Goal: Complete application form

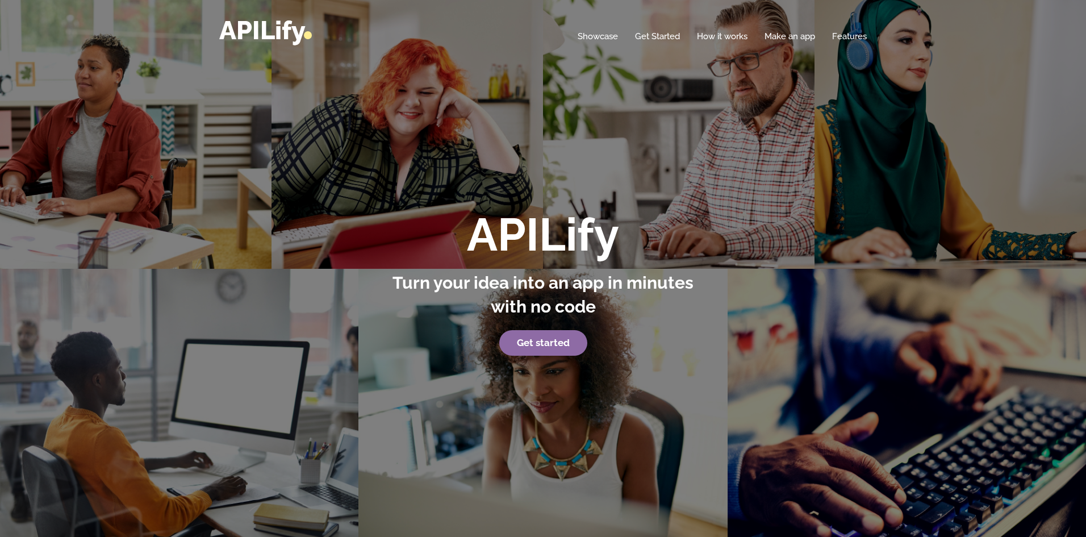
click at [570, 348] on link "Get started" at bounding box center [543, 343] width 88 height 26
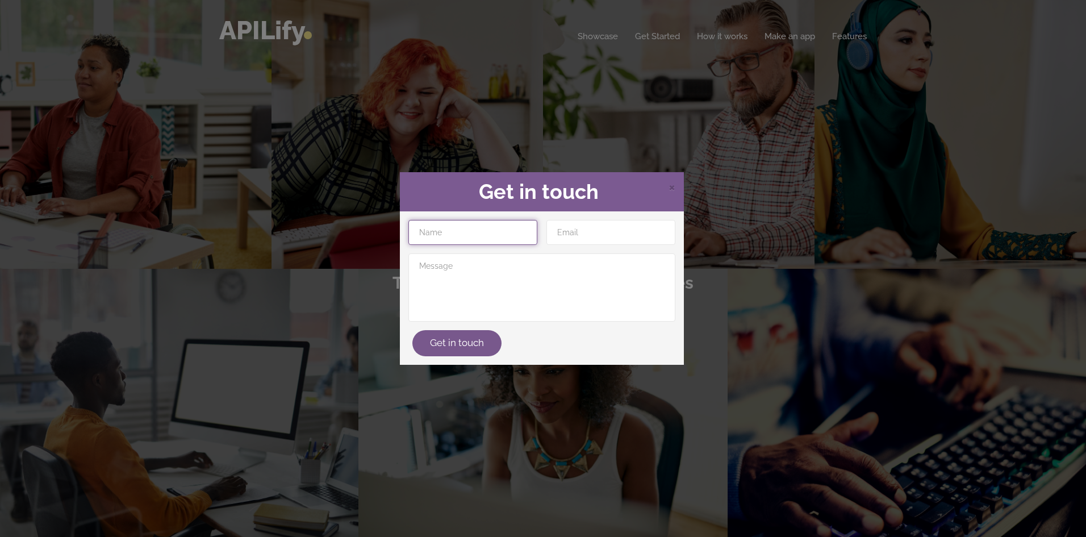
click at [446, 232] on input "text" at bounding box center [472, 232] width 129 height 25
type input "s"
type input "D"
type input "Salem"
click at [588, 233] on input "email" at bounding box center [610, 232] width 129 height 25
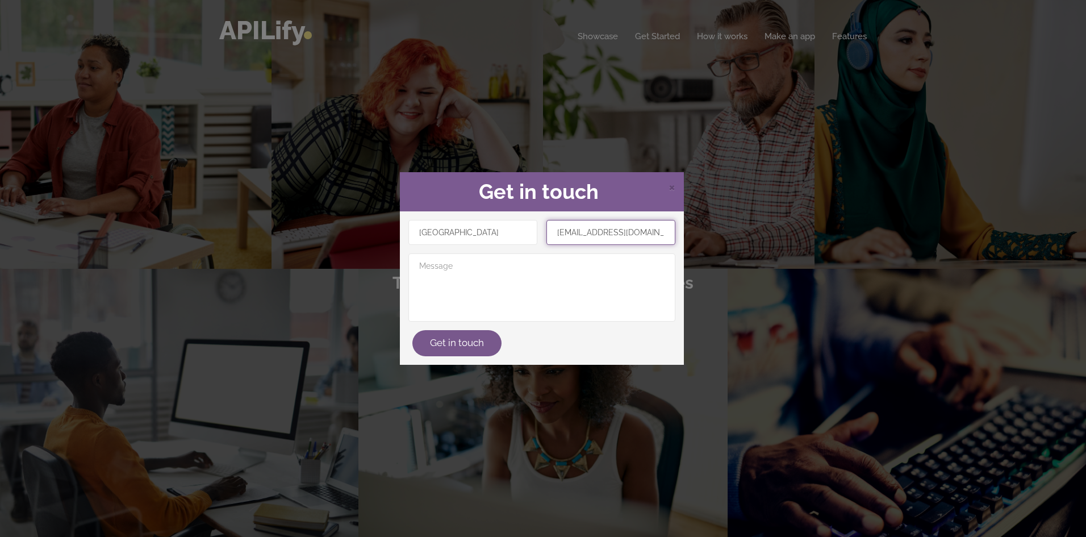
type input "itstod88@gmail.com"
click at [520, 276] on textarea at bounding box center [541, 287] width 267 height 68
click at [478, 337] on button "Get in touch" at bounding box center [456, 343] width 89 height 26
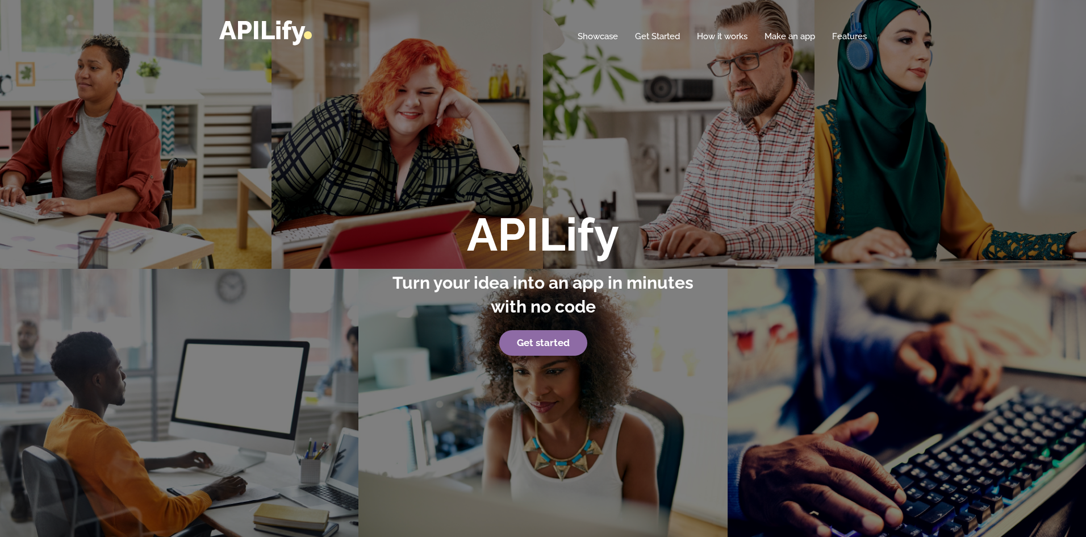
click at [529, 342] on strong "Get started" at bounding box center [543, 342] width 53 height 11
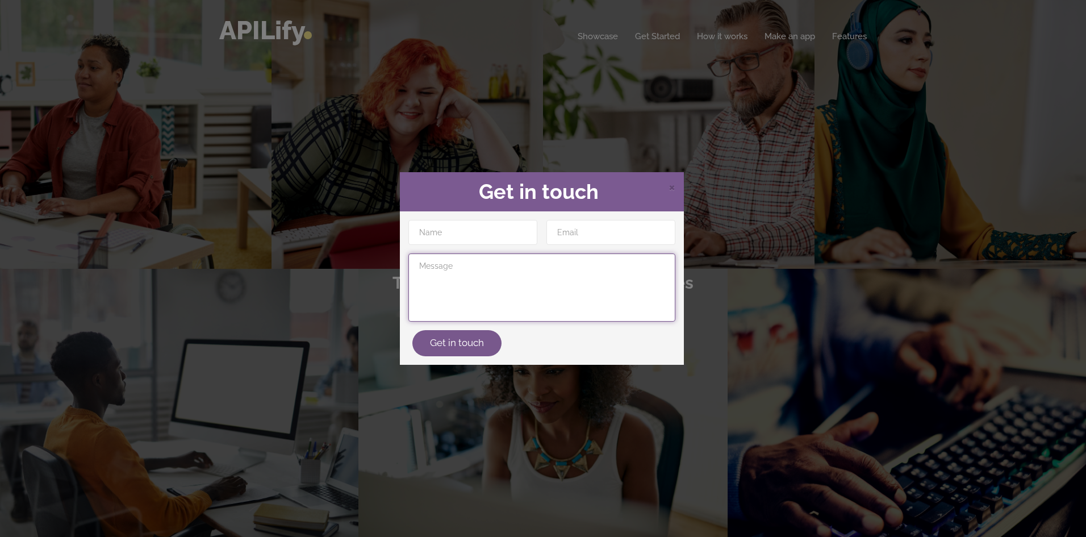
click at [450, 294] on textarea at bounding box center [541, 287] width 267 height 68
type textarea "h"
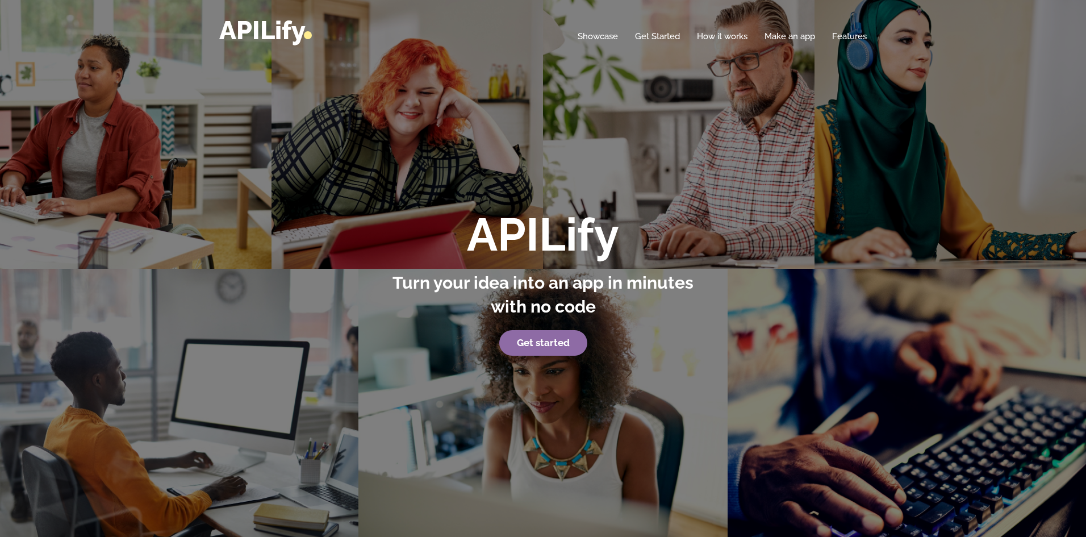
click at [547, 346] on strong "Get started" at bounding box center [543, 342] width 53 height 11
